Goal: Information Seeking & Learning: Learn about a topic

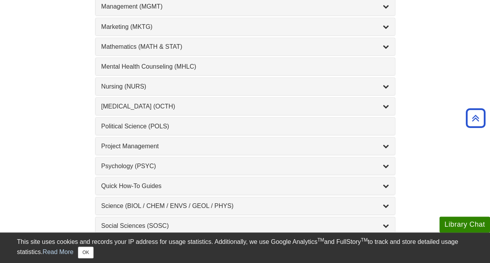
scroll to position [723, 0]
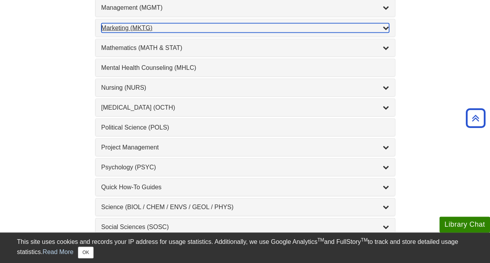
click at [140, 23] on div "Marketing (MKTG) , 4 guides" at bounding box center [245, 27] width 288 height 9
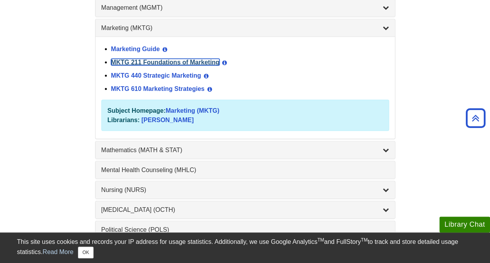
click at [147, 58] on link "MKTG 211 Foundations of Marketing" at bounding box center [165, 61] width 108 height 7
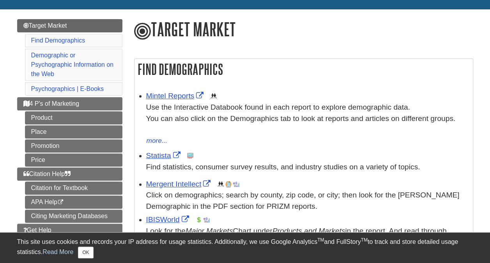
scroll to position [85, 0]
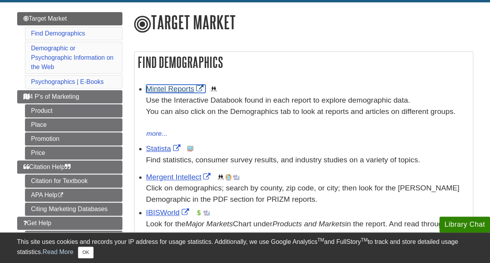
click at [172, 88] on link "Mintel Reports" at bounding box center [176, 89] width 60 height 8
click at [161, 147] on link "Statista" at bounding box center [164, 148] width 36 height 8
click at [166, 209] on link "IBISWorld" at bounding box center [168, 212] width 45 height 8
